Goal: Navigation & Orientation: Find specific page/section

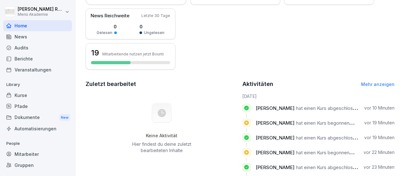
scroll to position [119, 0]
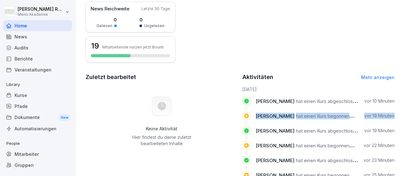
drag, startPoint x: 400, startPoint y: 90, endPoint x: 403, endPoint y: 123, distance: 33.6
click at [403, 123] on div "Guten [PERSON_NAME] Was möchtest du [DATE] tun? Übersicht 38 Nutzer 8 Nutzer 21…" at bounding box center [239, 53] width 328 height 344
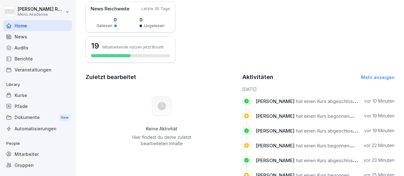
click at [372, 17] on div "38 Nutzer 8 Nutzer 21 % Abgeschlossen 9 Nutzer 24 % In Bearbeitung 21 Nutzer 55…" at bounding box center [239, 0] width 309 height 126
click at [287, 34] on div "38 Nutzer 8 Nutzer 21 % Abgeschlossen 9 Nutzer 24 % In Bearbeitung 21 Nutzer 55…" at bounding box center [239, 0] width 309 height 126
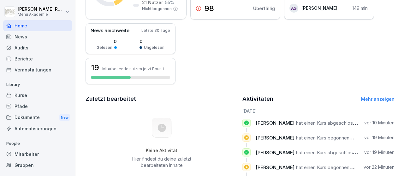
scroll to position [133, 0]
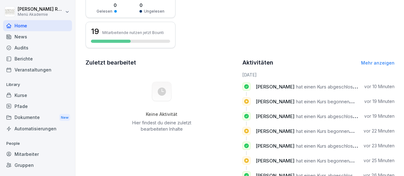
click at [381, 64] on link "Mehr anzeigen" at bounding box center [377, 62] width 33 height 5
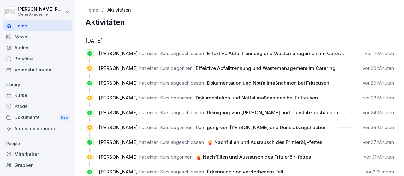
click at [29, 153] on div "Mitarbeiter" at bounding box center [37, 154] width 69 height 11
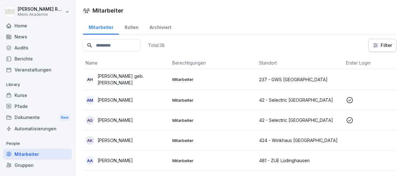
click at [149, 77] on p "[PERSON_NAME] geb. [PERSON_NAME]" at bounding box center [132, 79] width 70 height 13
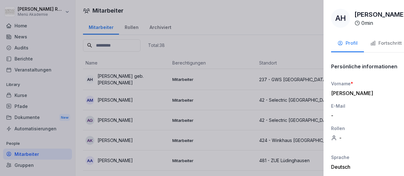
click at [166, 13] on div at bounding box center [202, 88] width 404 height 176
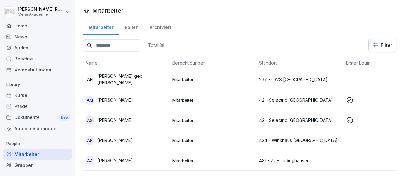
click at [226, 123] on td "Mitarbeiter" at bounding box center [213, 120] width 87 height 20
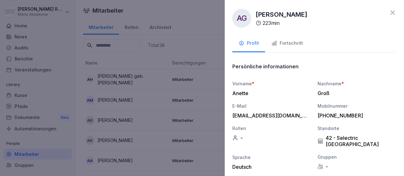
click at [135, 50] on div at bounding box center [202, 88] width 404 height 176
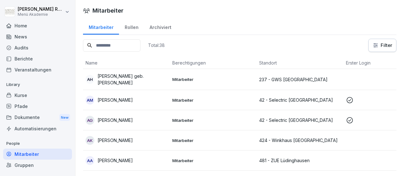
click at [19, 21] on div "Home" at bounding box center [37, 25] width 69 height 11
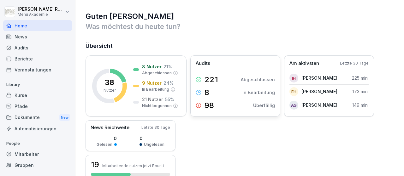
click at [252, 77] on p "Abgeschlossen" at bounding box center [258, 79] width 34 height 7
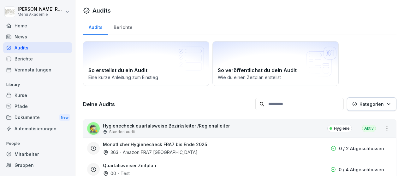
click at [31, 155] on div "Mitarbeiter" at bounding box center [37, 154] width 69 height 11
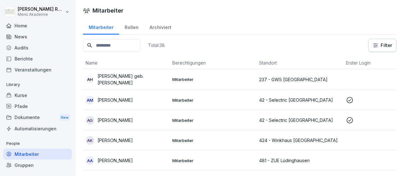
click at [25, 23] on div "Home" at bounding box center [37, 25] width 69 height 11
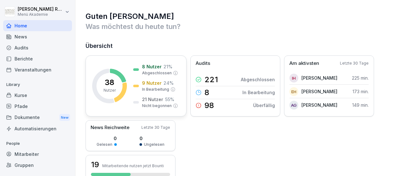
click at [124, 87] on icon at bounding box center [120, 93] width 13 height 20
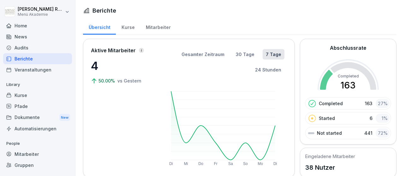
click at [157, 27] on div "Mitarbeiter" at bounding box center [158, 27] width 36 height 16
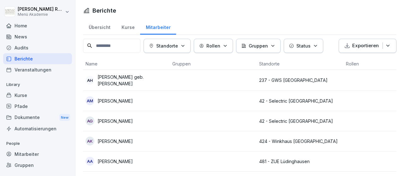
click at [25, 26] on div "Home" at bounding box center [37, 25] width 69 height 11
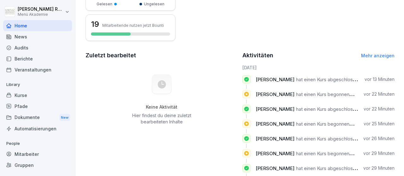
scroll to position [142, 0]
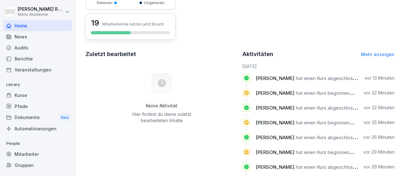
click at [132, 30] on div "19 Mitarbeitende nutzen jetzt Bounti" at bounding box center [130, 26] width 90 height 26
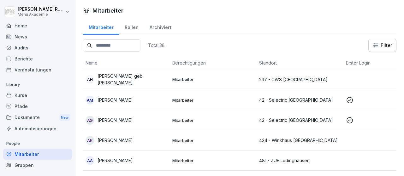
click at [24, 155] on div "Mitarbeiter" at bounding box center [37, 154] width 69 height 11
click at [15, 24] on div "Home" at bounding box center [37, 25] width 69 height 11
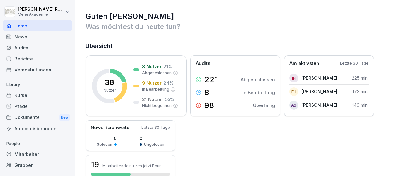
click at [29, 118] on div "Dokumente New" at bounding box center [37, 118] width 69 height 12
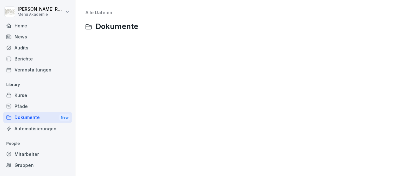
click at [28, 25] on div "Home" at bounding box center [37, 25] width 69 height 11
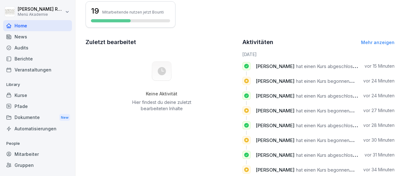
scroll to position [168, 0]
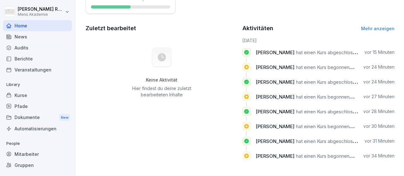
click at [377, 28] on link "Mehr anzeigen" at bounding box center [377, 28] width 33 height 5
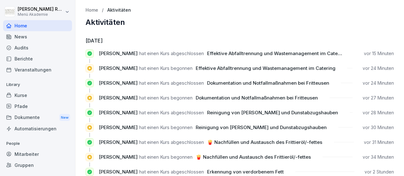
click at [23, 58] on div "Berichte" at bounding box center [37, 58] width 69 height 11
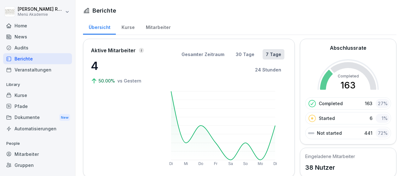
click at [22, 50] on div "Audits" at bounding box center [37, 47] width 69 height 11
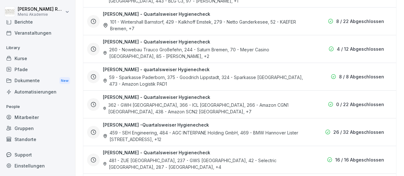
scroll to position [447, 0]
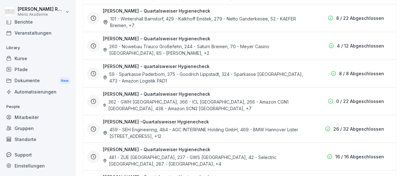
click at [222, 67] on div "[PERSON_NAME] - quartalsweiser Hygienecheck 59 - Sparkasse [GEOGRAPHIC_DATA], 3…" at bounding box center [204, 73] width 202 height 21
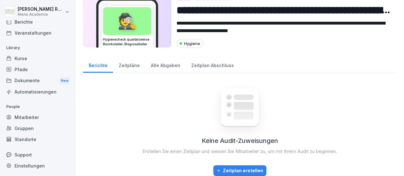
scroll to position [21, 0]
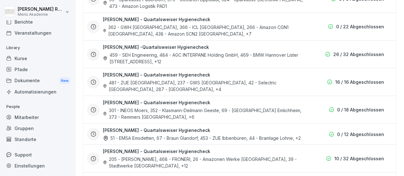
scroll to position [524, 0]
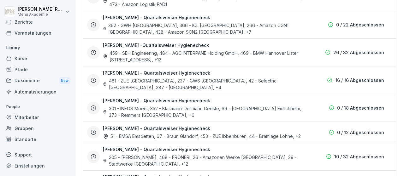
click at [314, 74] on div "[PERSON_NAME] - Quartalsweiser Hygienecheck 481 - ZUE [GEOGRAPHIC_DATA], 237 - …" at bounding box center [239, 80] width 304 height 21
